Goal: Task Accomplishment & Management: Use online tool/utility

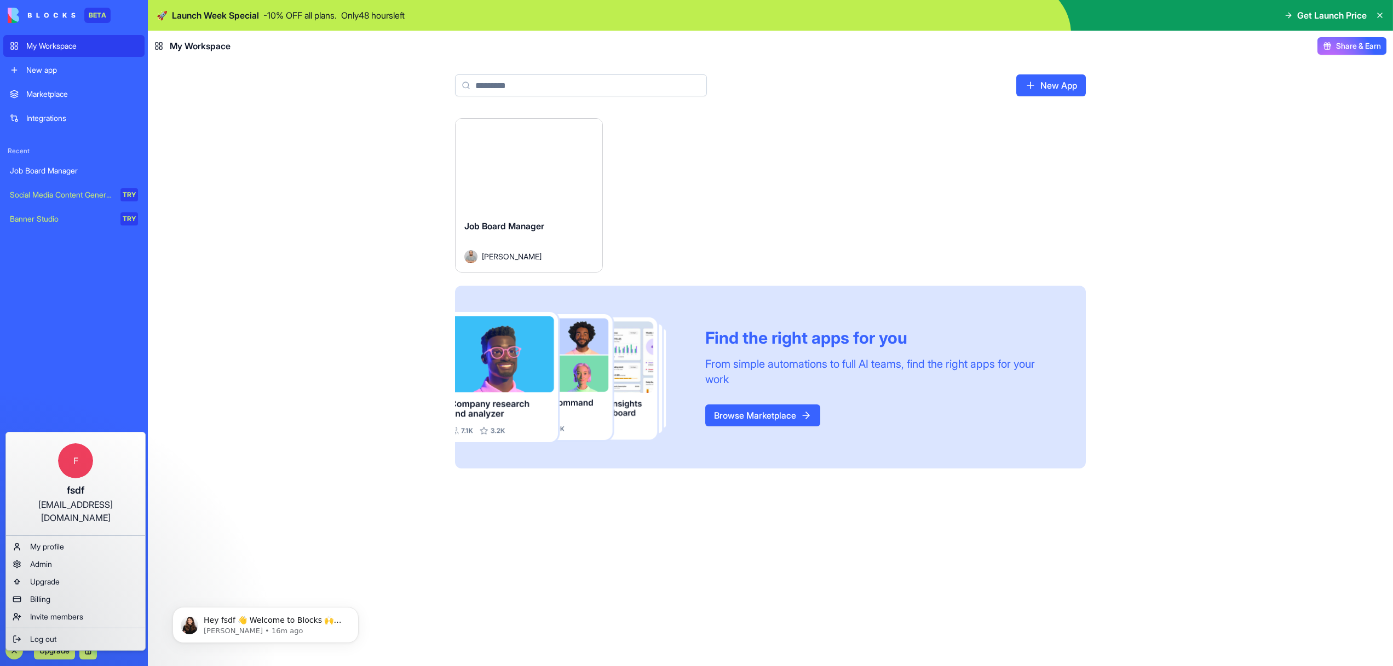
click at [555, 160] on html "BETA My Workspace New app Marketplace Integrations Recent Job Board Manager Soc…" at bounding box center [696, 333] width 1393 height 666
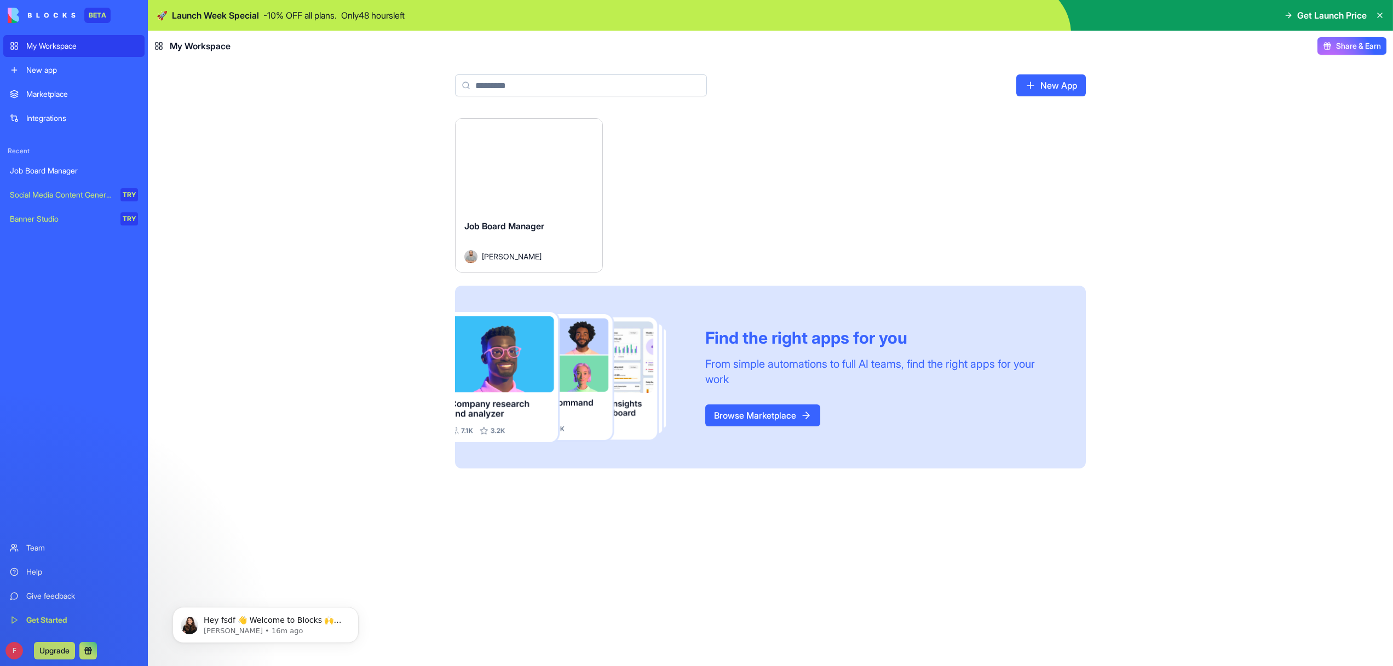
click at [555, 160] on button "Launch" at bounding box center [529, 165] width 82 height 22
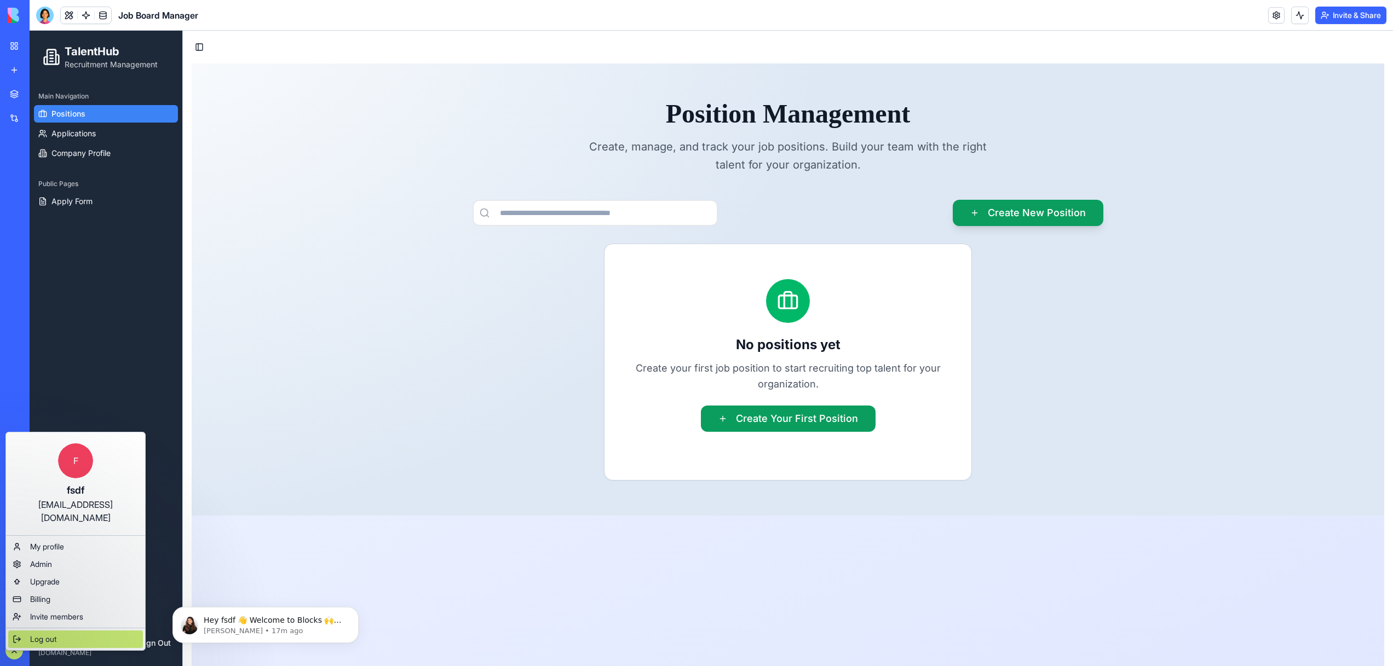
click at [28, 631] on div "Log out" at bounding box center [75, 640] width 135 height 18
